Goal: Navigation & Orientation: Find specific page/section

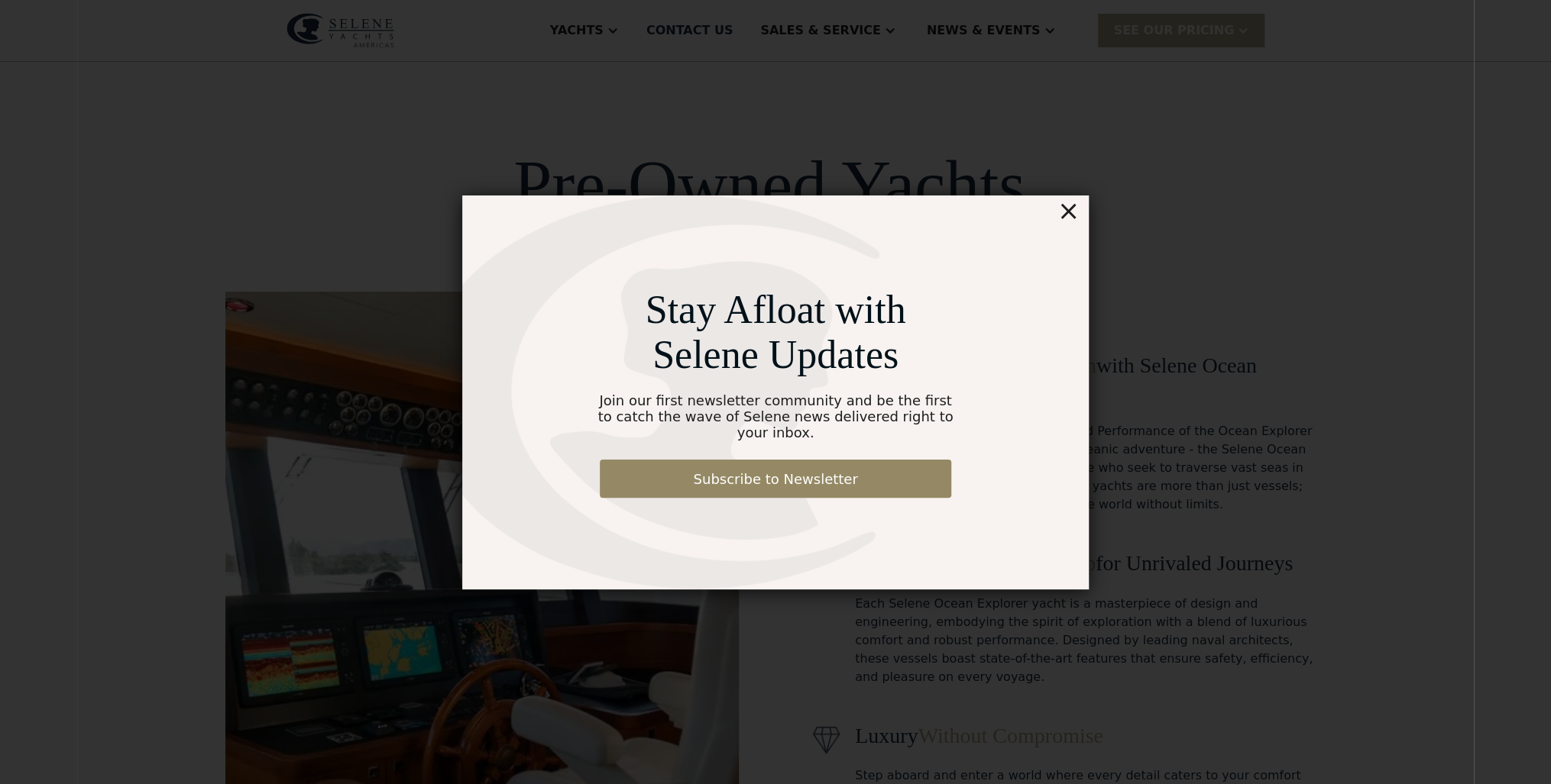
click at [1074, 221] on div "×" at bounding box center [1068, 211] width 22 height 30
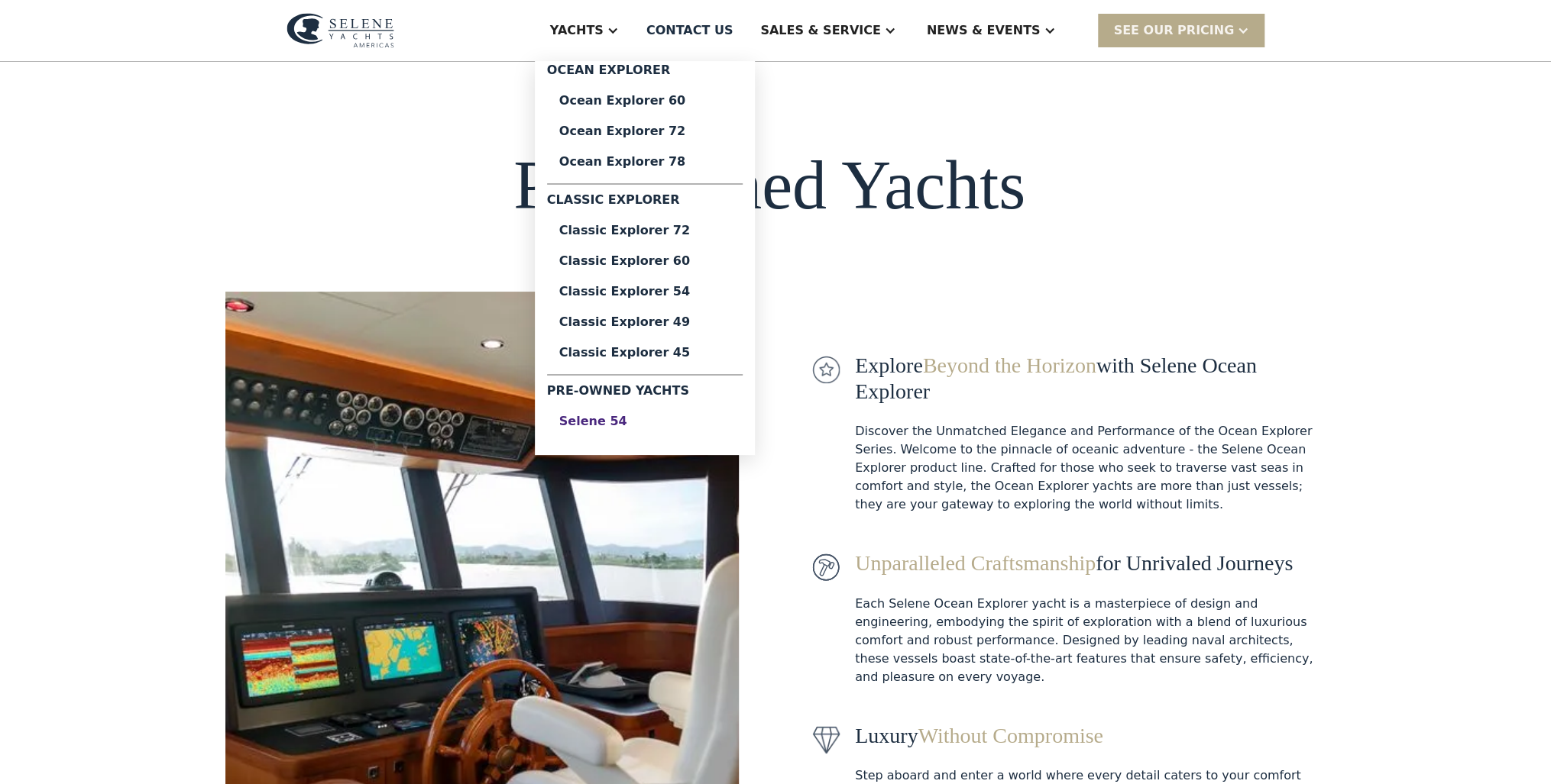
click at [676, 419] on div "Selene 54" at bounding box center [644, 421] width 171 height 12
